Goal: Transaction & Acquisition: Purchase product/service

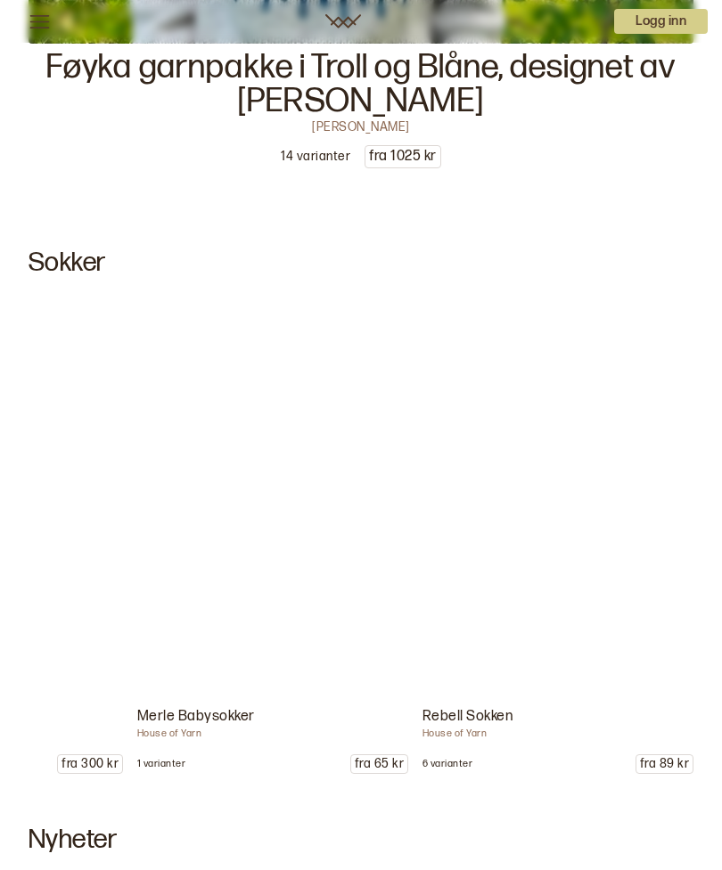
scroll to position [0, 5593]
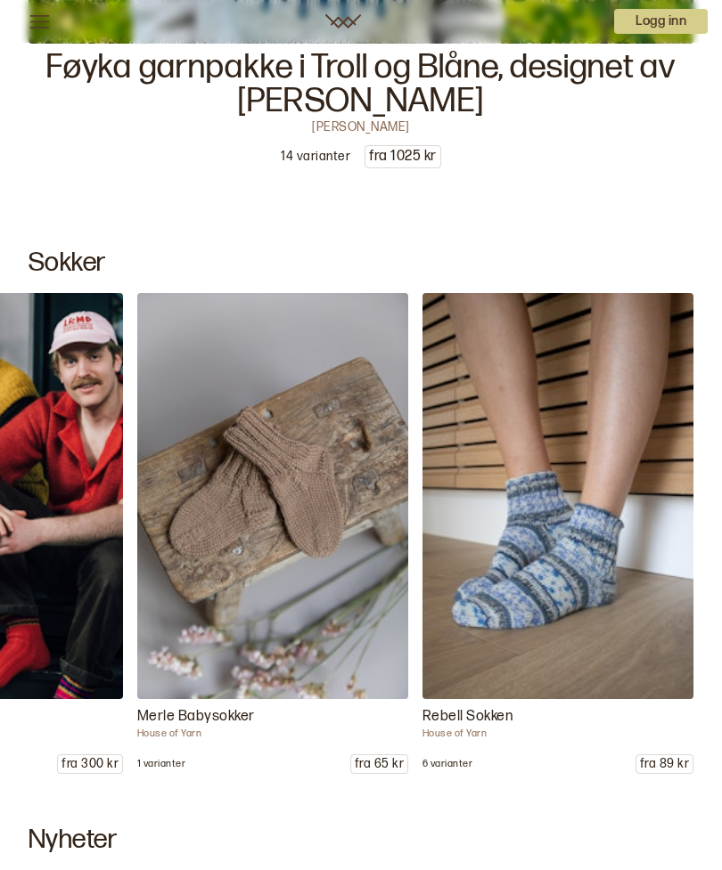
click at [575, 585] on img at bounding box center [557, 496] width 271 height 406
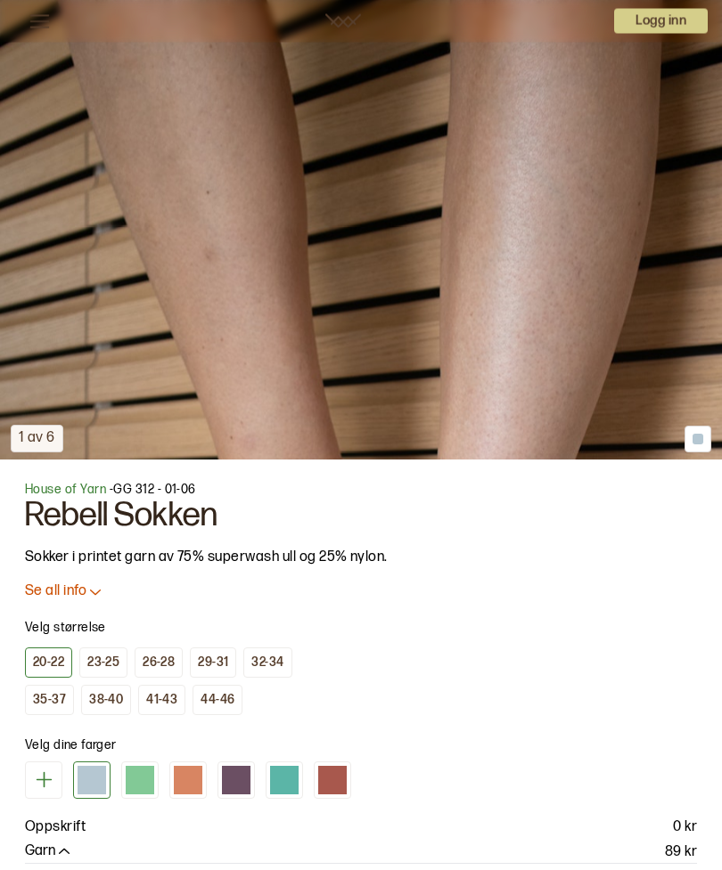
scroll to position [623, 0]
click at [557, 657] on div "Velg størrelse [PHONE_NUMBER] [PHONE_NUMBER] [PHONE_NUMBER] [PHONE_NUMBER] 44-46" at bounding box center [361, 661] width 672 height 107
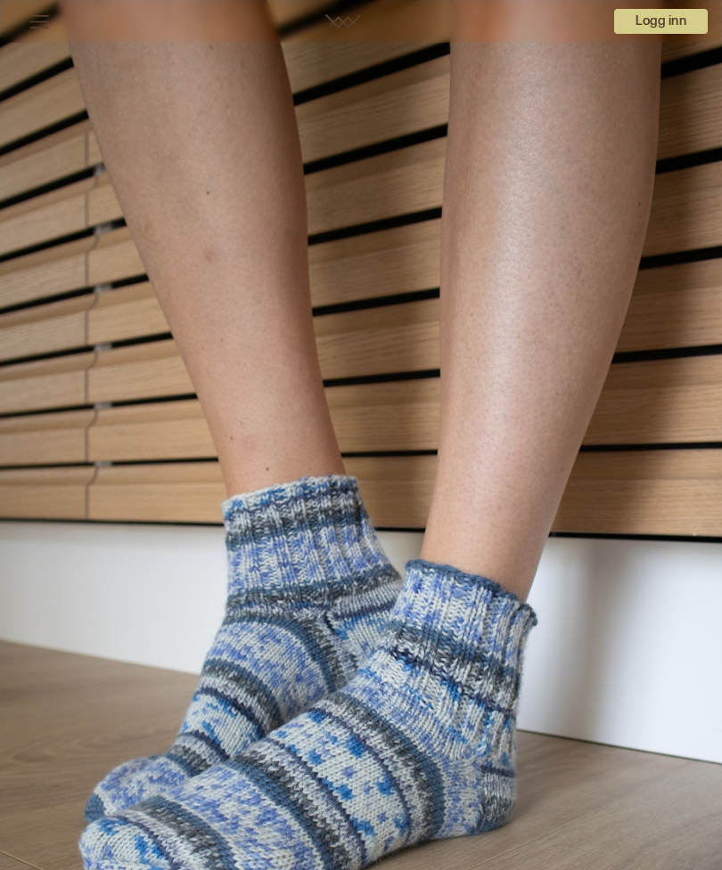
scroll to position [0, 0]
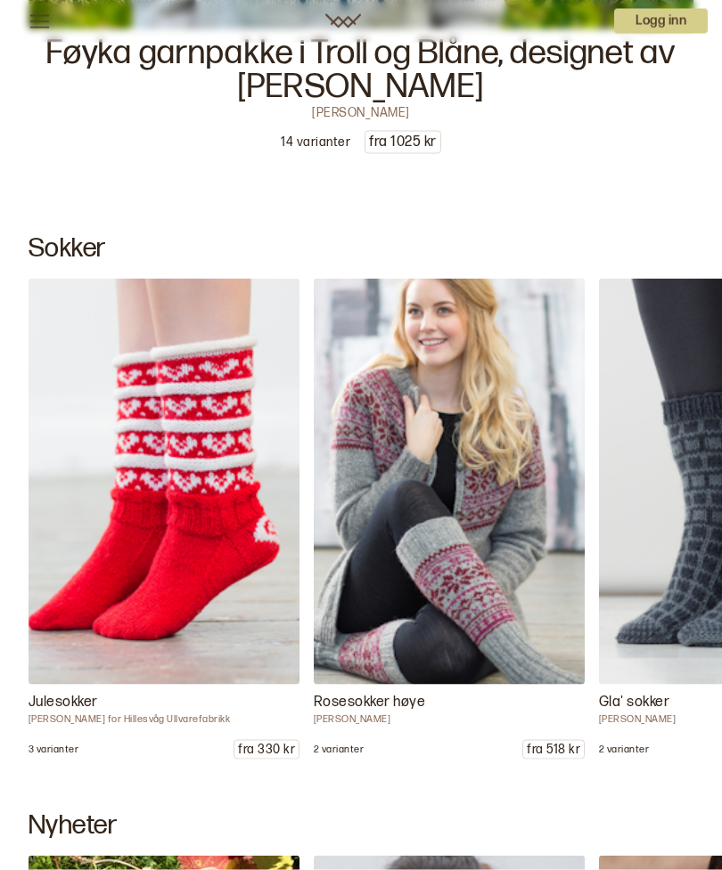
scroll to position [13821, 0]
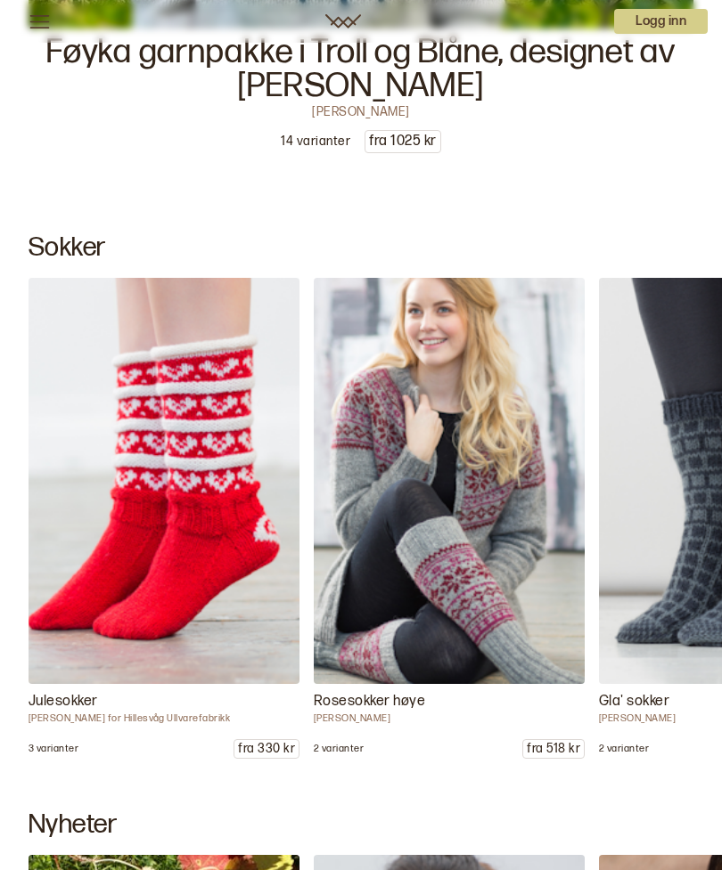
click at [470, 610] on img at bounding box center [449, 481] width 271 height 406
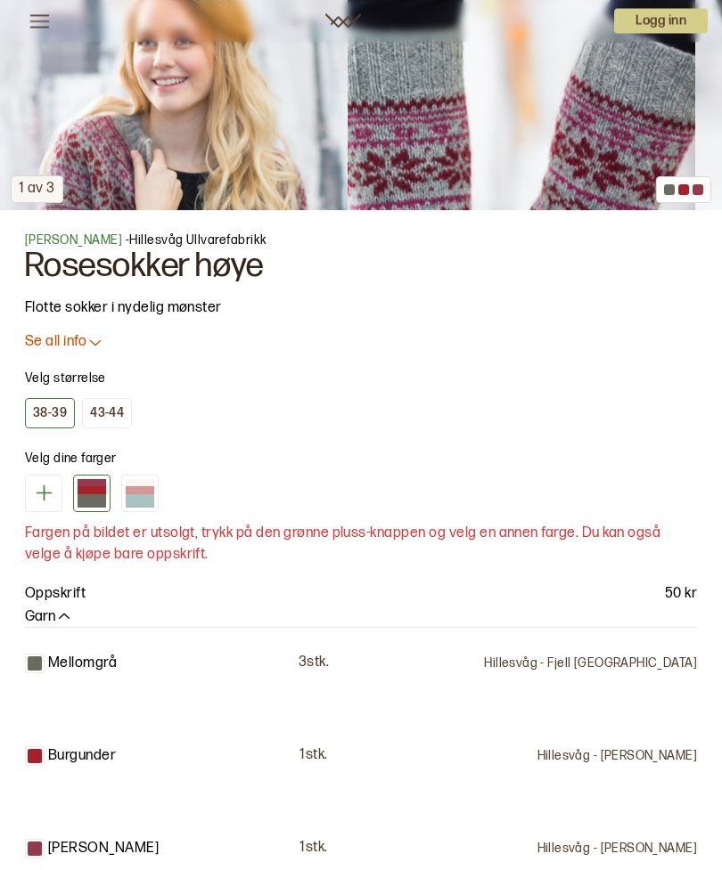
scroll to position [872, 0]
click at [144, 493] on div at bounding box center [140, 490] width 29 height 8
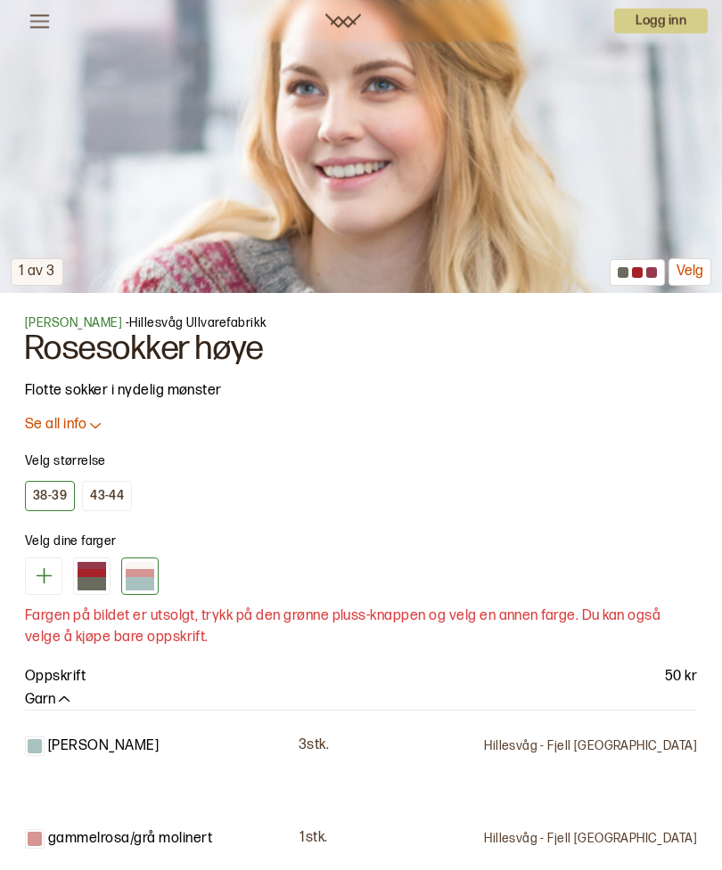
scroll to position [826, 0]
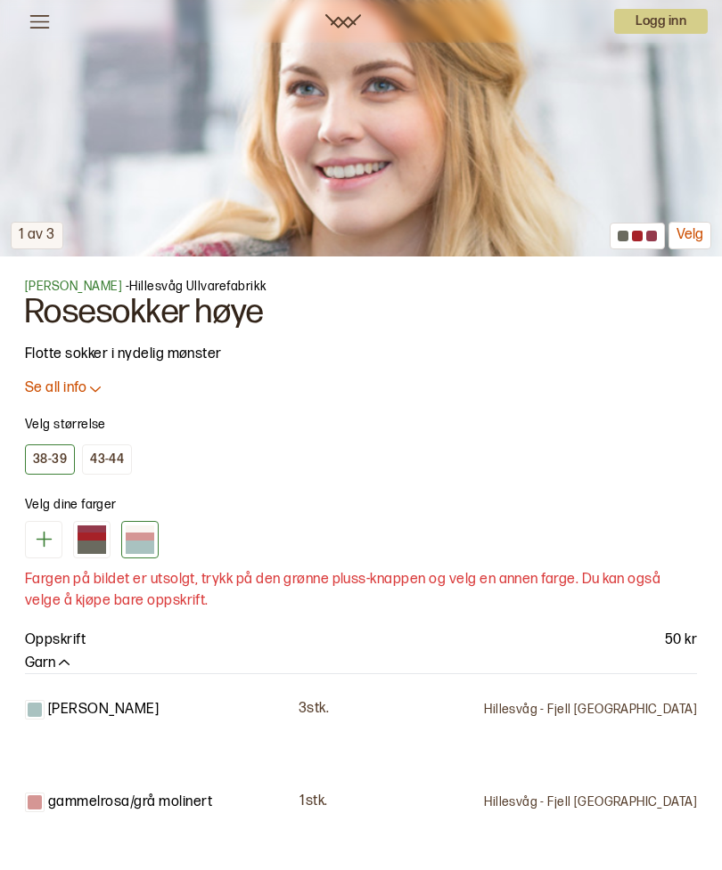
click at [104, 460] on div "43-44" at bounding box center [107, 460] width 34 height 16
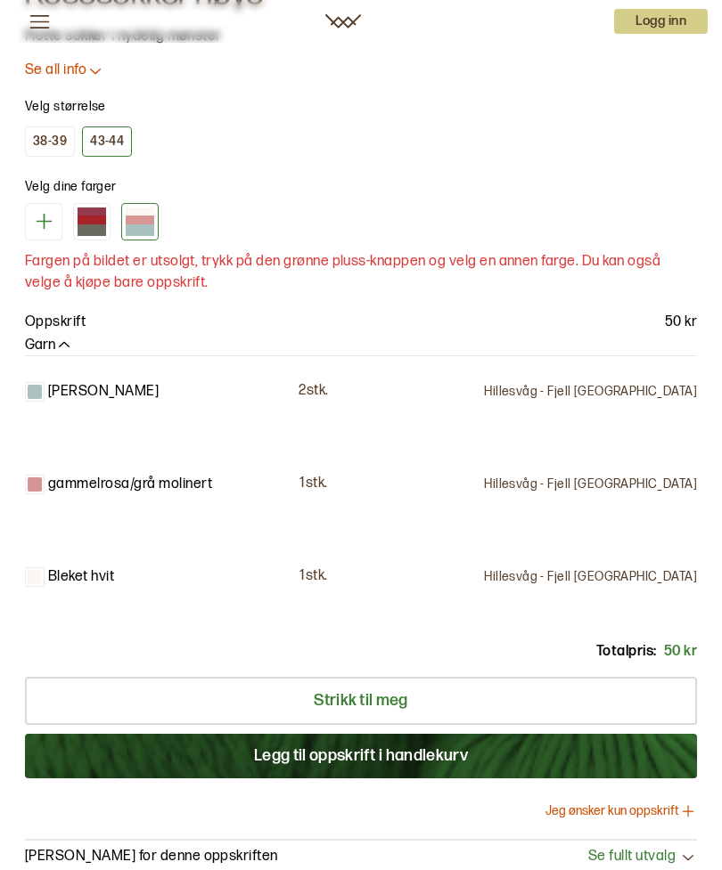
scroll to position [1142, 0]
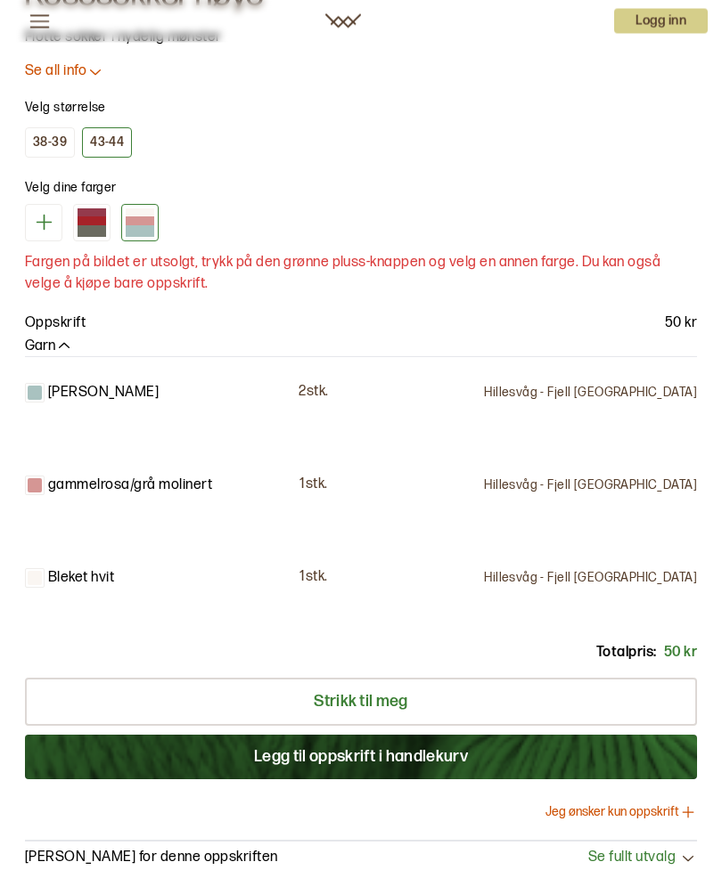
click at [45, 391] on div at bounding box center [36, 394] width 23 height 20
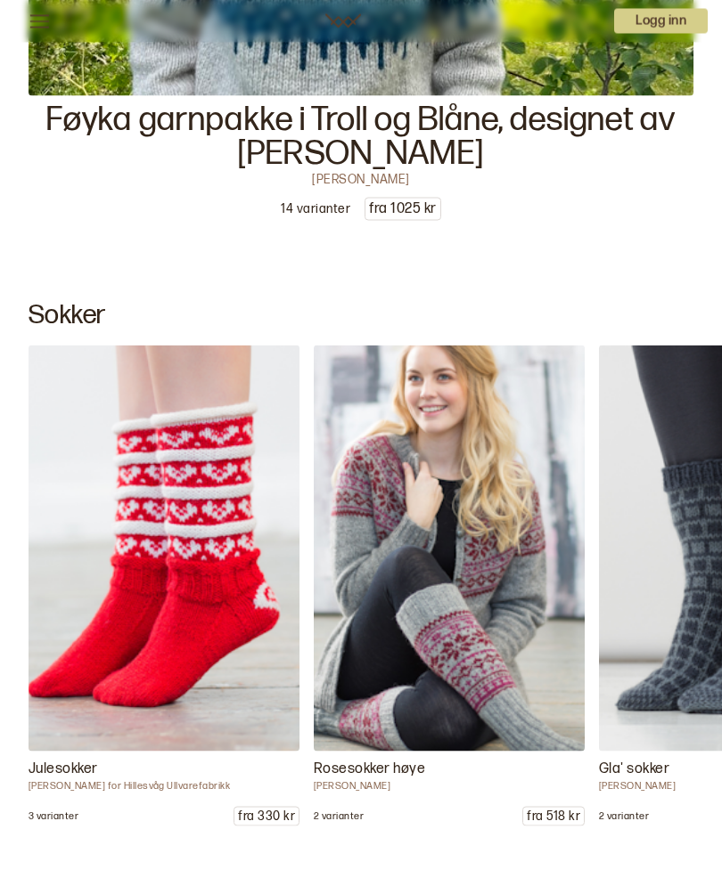
scroll to position [10523, 0]
click at [176, 625] on img at bounding box center [164, 548] width 271 height 406
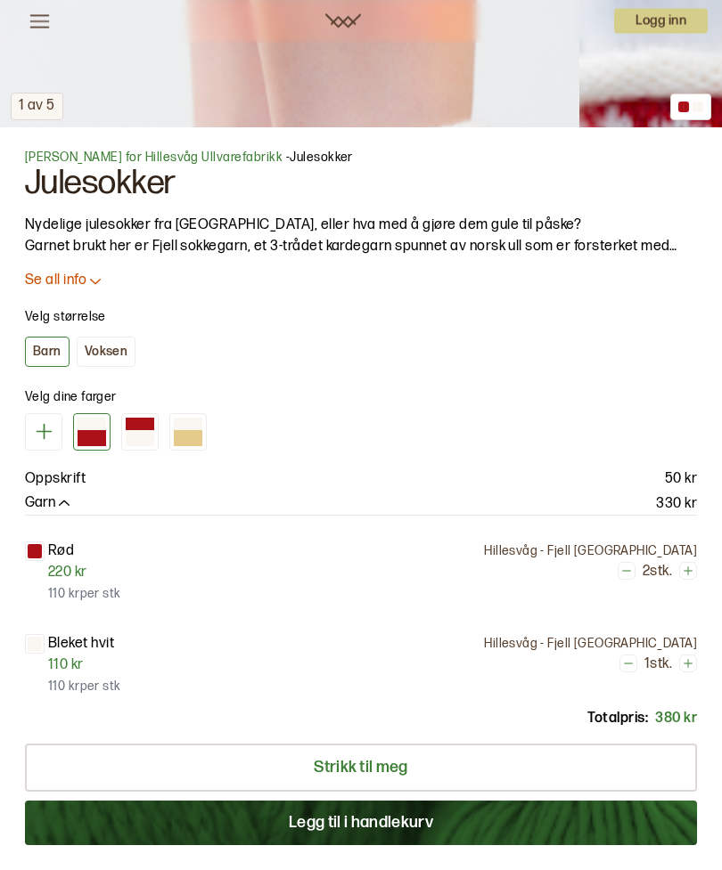
scroll to position [956, 0]
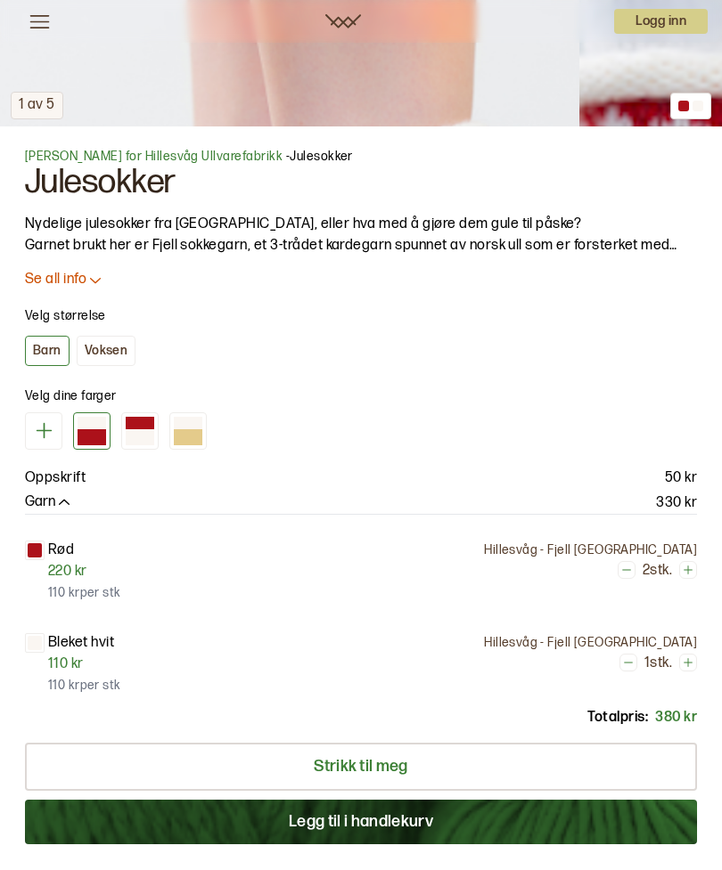
click at [117, 344] on div "Voksen" at bounding box center [107, 351] width 44 height 16
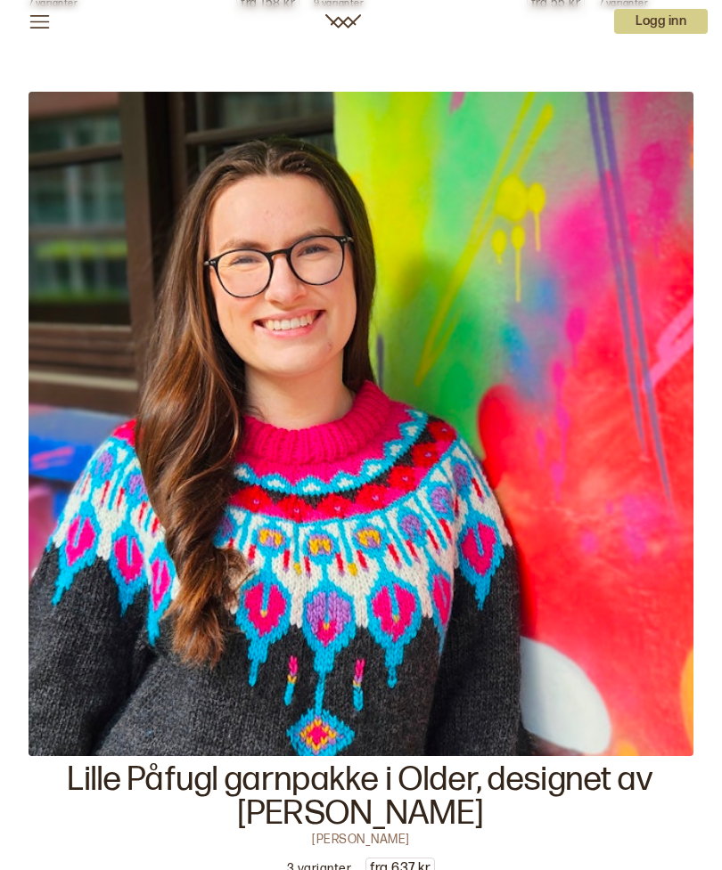
scroll to position [28095, 0]
